Goal: Navigation & Orientation: Find specific page/section

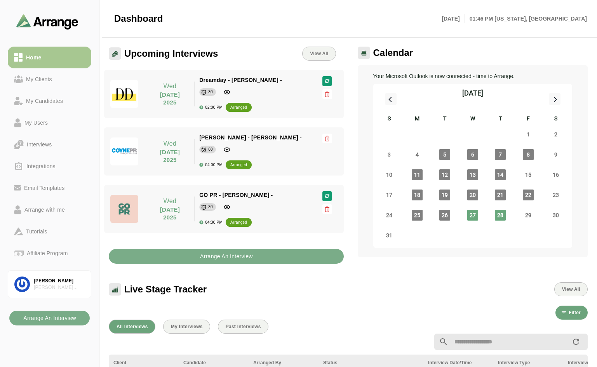
scroll to position [272, 0]
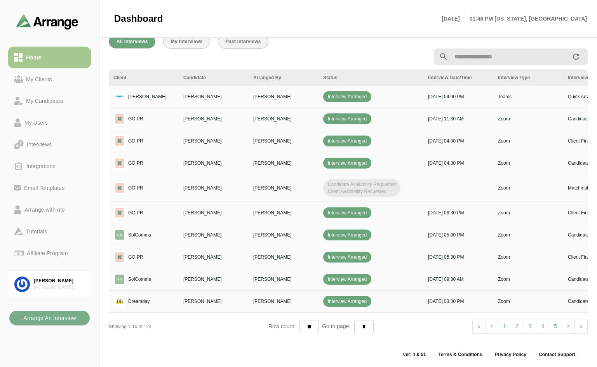
scroll to position [282, 0]
click at [564, 321] on link "> Next" at bounding box center [567, 326] width 13 height 14
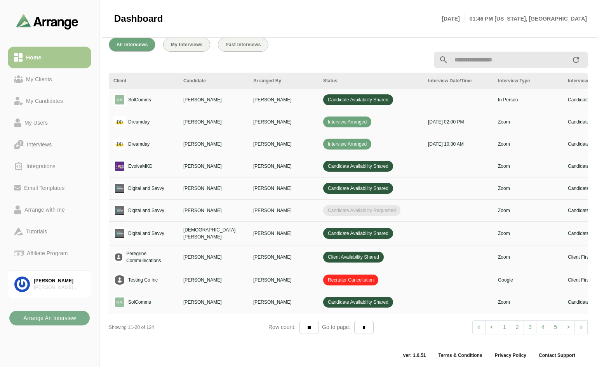
scroll to position [286, 0]
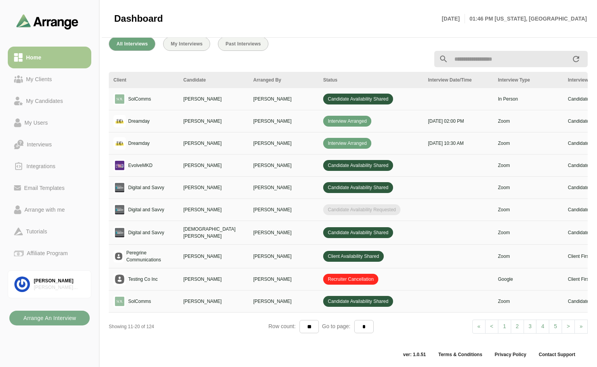
click at [564, 321] on link "> Next" at bounding box center [567, 326] width 13 height 14
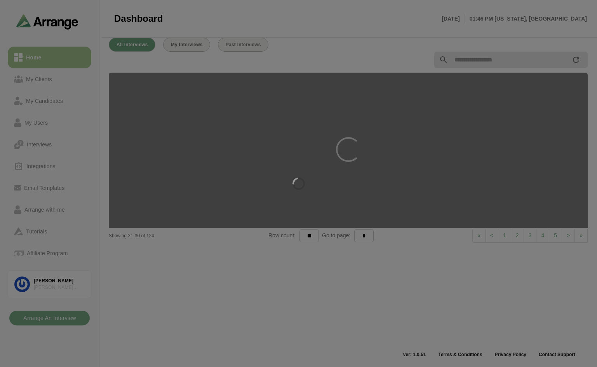
scroll to position [289, 0]
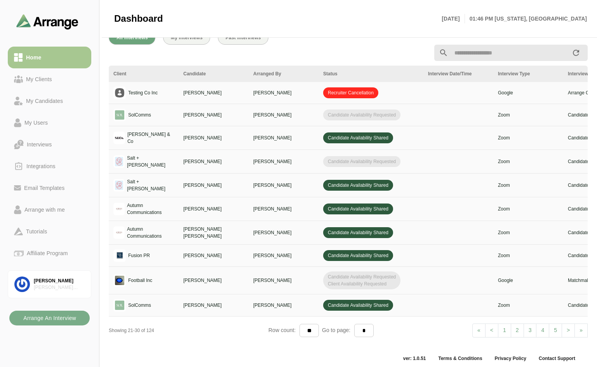
click at [564, 323] on link "> Next" at bounding box center [567, 330] width 13 height 14
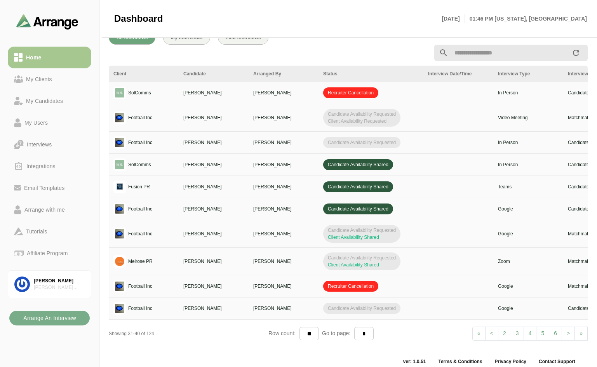
click at [494, 333] on link "< Prev" at bounding box center [491, 333] width 13 height 14
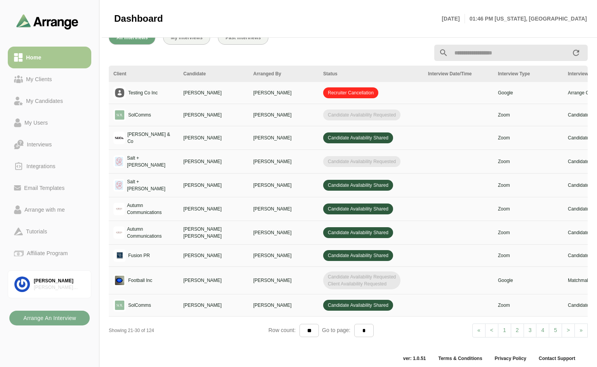
click at [491, 327] on span "<" at bounding box center [491, 330] width 3 height 6
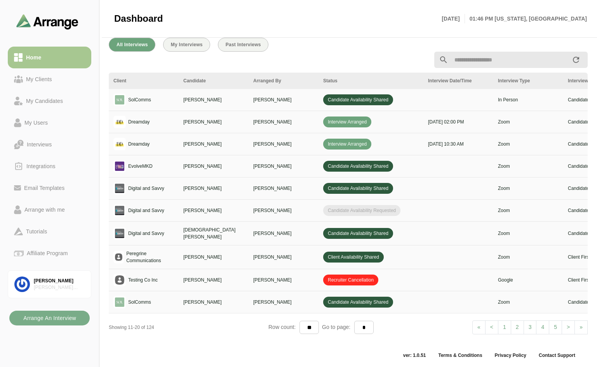
scroll to position [286, 0]
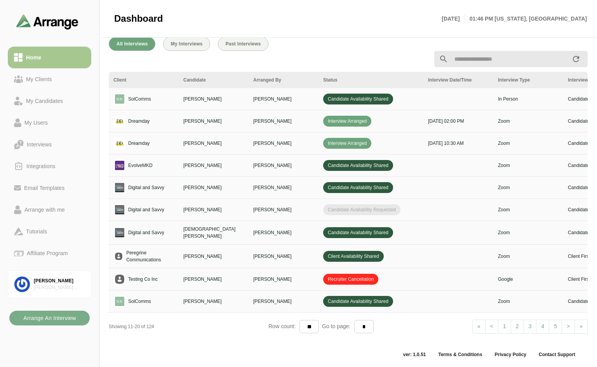
click at [492, 323] on span "<" at bounding box center [491, 326] width 3 height 6
select select "*"
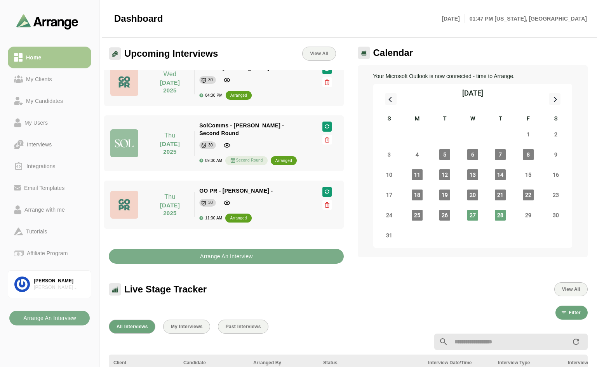
scroll to position [0, 0]
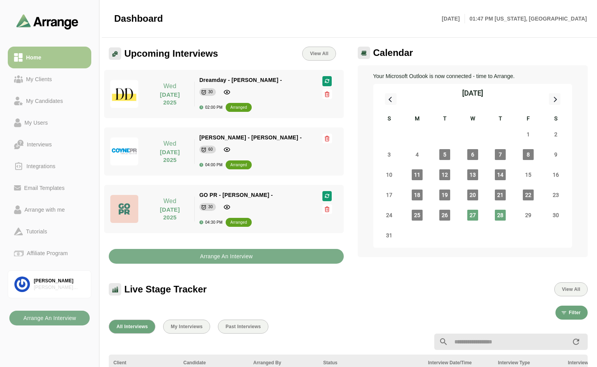
click at [253, 25] on div at bounding box center [300, 18] width 274 height 21
